Goal: Check status: Check status

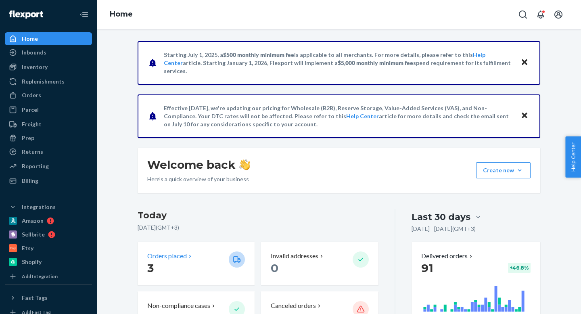
click at [166, 258] on p "Orders placed" at bounding box center [167, 255] width 40 height 9
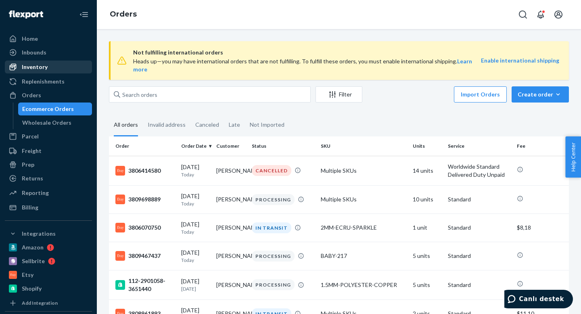
click at [56, 68] on div "Inventory" at bounding box center [49, 66] width 86 height 11
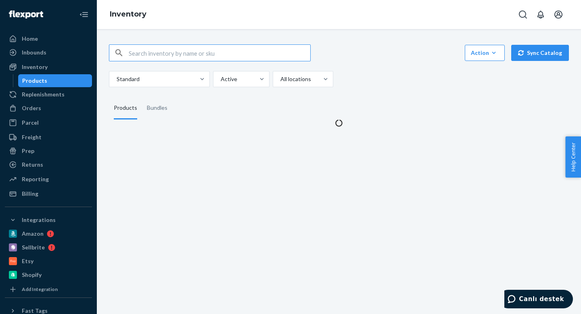
click at [148, 51] on input "text" at bounding box center [220, 53] width 182 height 16
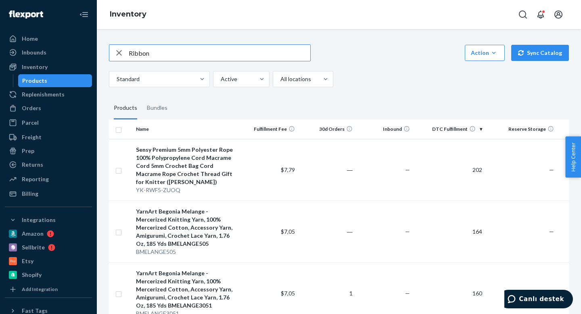
type input "Ribbon"
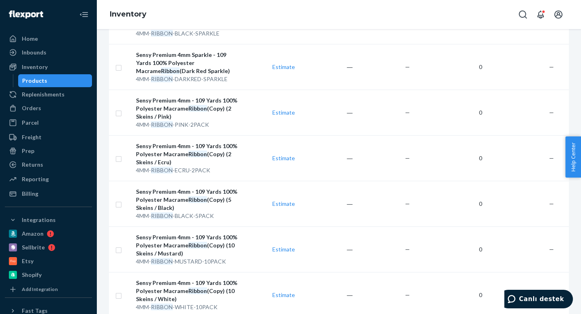
scroll to position [2505, 0]
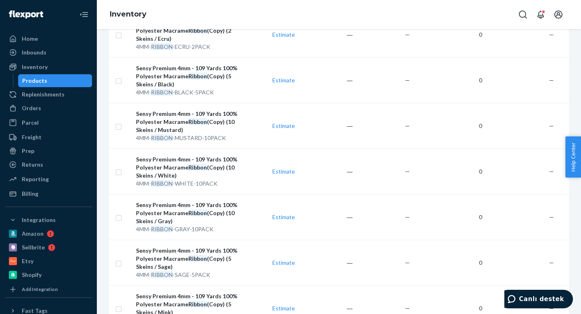
click at [55, 82] on div "Products" at bounding box center [55, 80] width 73 height 11
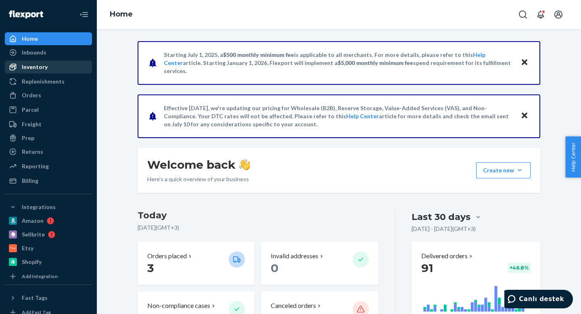
click at [40, 68] on div "Inventory" at bounding box center [35, 67] width 26 height 8
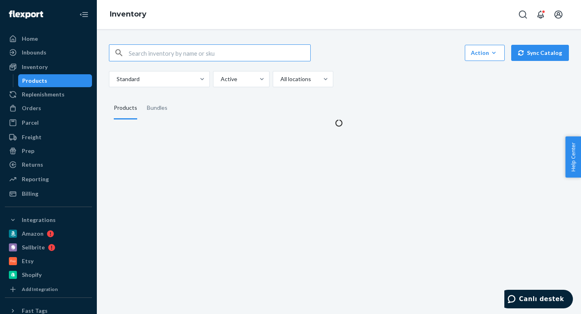
click at [172, 54] on input "text" at bounding box center [220, 53] width 182 height 16
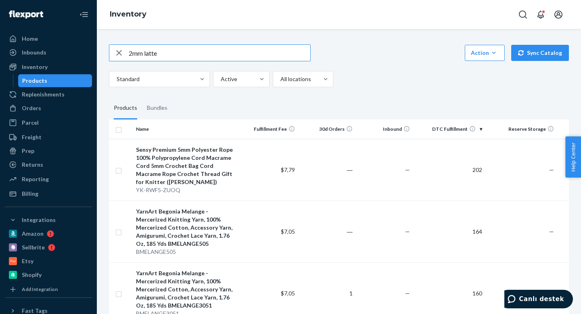
type input "2mm latte"
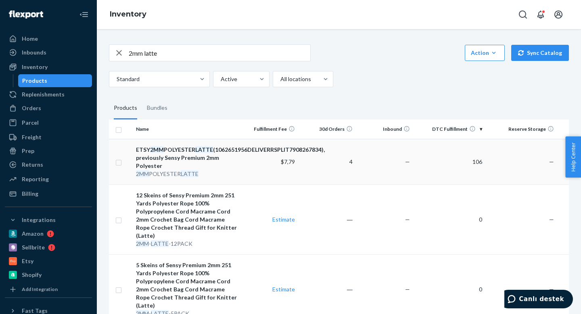
click at [205, 166] on div "ETSY 2MM POLYESTER LATTE (1062651956DELIVERRSPLIT7908267834), previously Sensy …" at bounding box center [186, 158] width 101 height 24
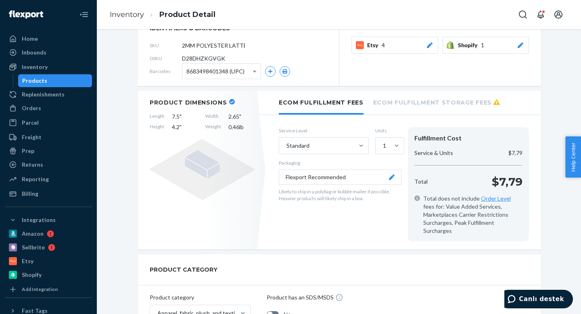
scroll to position [147, 0]
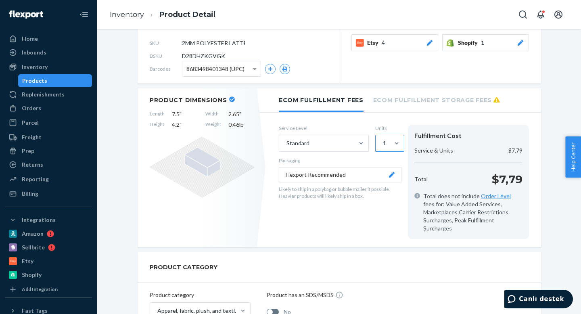
click at [389, 135] on div "1" at bounding box center [383, 143] width 14 height 16
click at [383, 139] on input "1" at bounding box center [382, 143] width 1 height 8
click at [384, 171] on div "2" at bounding box center [390, 179] width 26 height 16
click at [383, 147] on input "option 2 focused, 2 of 5. 5 results available. Use Up and Down to choose option…" at bounding box center [382, 143] width 1 height 8
click at [349, 157] on p "Packaging" at bounding box center [340, 160] width 123 height 7
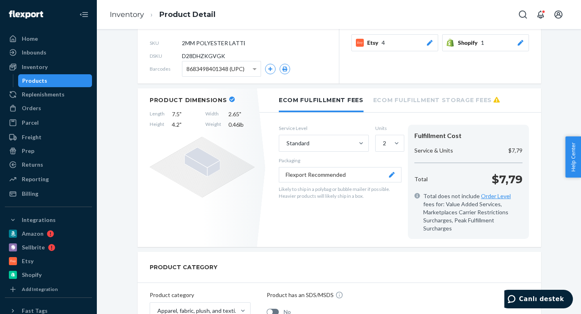
click at [366, 157] on p "Packaging" at bounding box center [340, 160] width 123 height 7
click at [392, 139] on div at bounding box center [396, 143] width 15 height 8
click at [383, 139] on input "2" at bounding box center [382, 143] width 1 height 8
click at [386, 187] on div "3" at bounding box center [390, 195] width 26 height 16
click at [383, 147] on input "option 2, selected. option 3 focused, 3 of 5. 5 results available. Use Up and D…" at bounding box center [382, 143] width 1 height 8
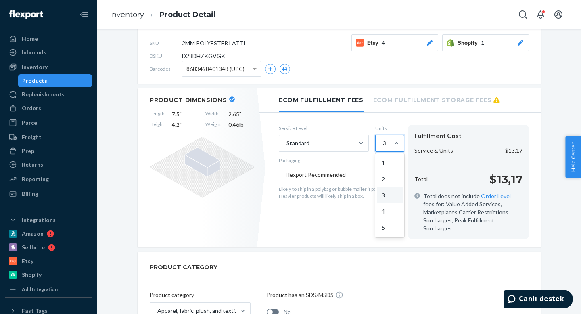
click at [392, 135] on div at bounding box center [396, 143] width 15 height 16
click at [383, 139] on input "option 3, selected. option 1 focused, 1 of 5. 5 results available. Use Up and D…" at bounding box center [382, 143] width 1 height 8
click at [388, 203] on div "4" at bounding box center [390, 211] width 26 height 16
click at [383, 147] on input "option 3, selected. option 4 focused, 4 of 5. 5 results available. Use Up and D…" at bounding box center [382, 143] width 1 height 8
click at [406, 147] on section "Service Level Standard Units option 4, selected. 0 results available. Select is…" at bounding box center [404, 182] width 250 height 115
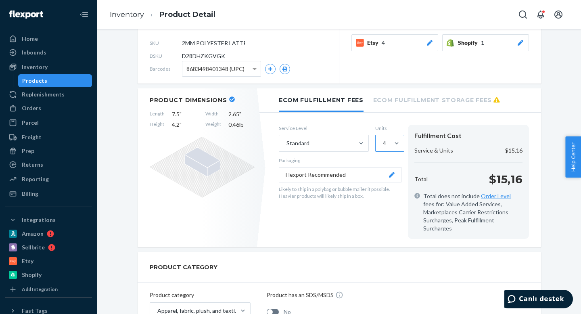
click at [392, 136] on div at bounding box center [396, 143] width 15 height 16
click at [383, 139] on input "4" at bounding box center [382, 143] width 1 height 8
click at [385, 219] on div "5" at bounding box center [390, 227] width 26 height 16
click at [383, 147] on input "option 4, selected. option 5 focused, 5 of 5. 5 results available. Use Up and D…" at bounding box center [382, 143] width 1 height 8
click at [367, 213] on div "Service Level Standard Units option 5, selected. 0 results available. Select is…" at bounding box center [340, 182] width 123 height 115
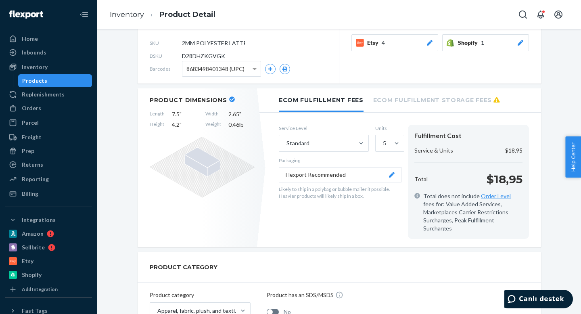
click at [501, 171] on p "$18,95" at bounding box center [505, 179] width 36 height 16
